Goal: Task Accomplishment & Management: Manage account settings

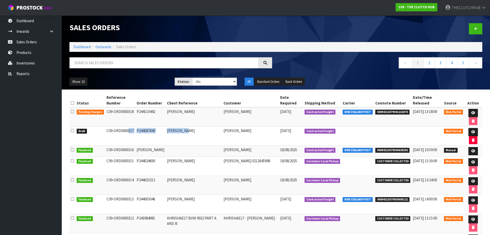
drag, startPoint x: 184, startPoint y: 129, endPoint x: 103, endPoint y: 130, distance: 80.1
click at [103, 130] on tr "Draft C09-ORD0000317 P244087840 [PERSON_NAME] [PERSON_NAME] [DATE] Contracted F…" at bounding box center [276, 135] width 413 height 19
copy tr "C09-ORD0000317 P244087840 ANGELA LAW"
drag, startPoint x: 410, startPoint y: 111, endPoint x: 377, endPoint y: 111, distance: 33.5
click at [377, 111] on td "00894210379941218370" at bounding box center [393, 116] width 38 height 19
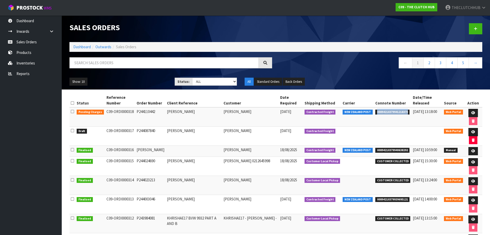
copy span "00894210379941218370"
